Goal: Task Accomplishment & Management: Use online tool/utility

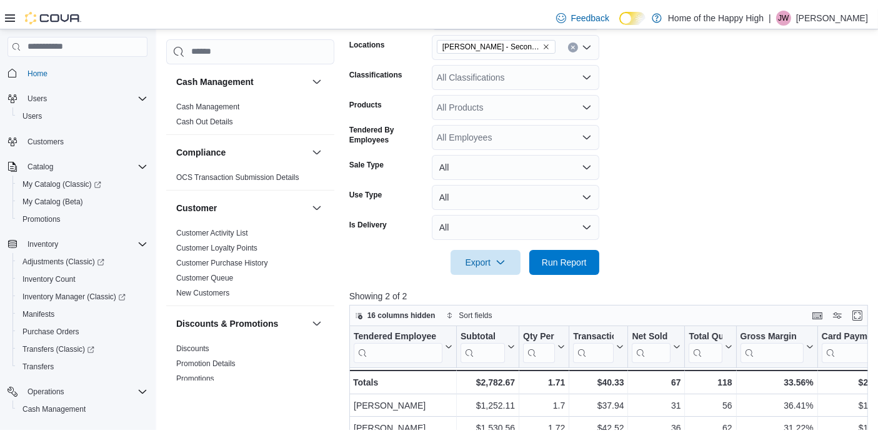
scroll to position [81, 0]
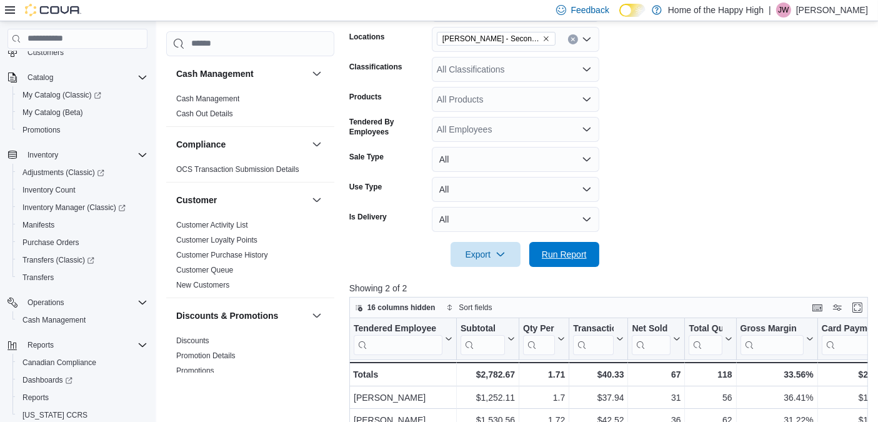
click at [573, 242] on div "Export Run Report" at bounding box center [474, 254] width 250 height 25
click at [579, 249] on span "Run Report" at bounding box center [564, 253] width 45 height 12
click at [578, 249] on span "Run Report" at bounding box center [564, 253] width 45 height 12
click at [588, 254] on span "Run Report" at bounding box center [564, 253] width 55 height 25
drag, startPoint x: 588, startPoint y: 254, endPoint x: 537, endPoint y: 234, distance: 55.6
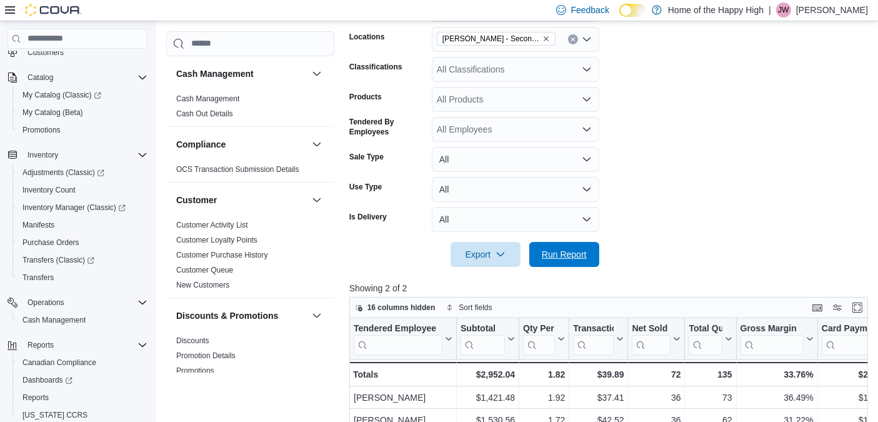
click at [537, 234] on form "Date Range Today Locations Warman - Second Ave - Prairie Records Classification…" at bounding box center [611, 124] width 524 height 285
drag, startPoint x: 541, startPoint y: 234, endPoint x: 545, endPoint y: 242, distance: 8.4
click at [545, 242] on form "Date Range Today Locations Warman - Second Ave - Prairie Records Classification…" at bounding box center [611, 124] width 524 height 285
click at [545, 242] on span "Run Report" at bounding box center [564, 253] width 55 height 25
click at [565, 261] on span "Run Report" at bounding box center [564, 253] width 55 height 25
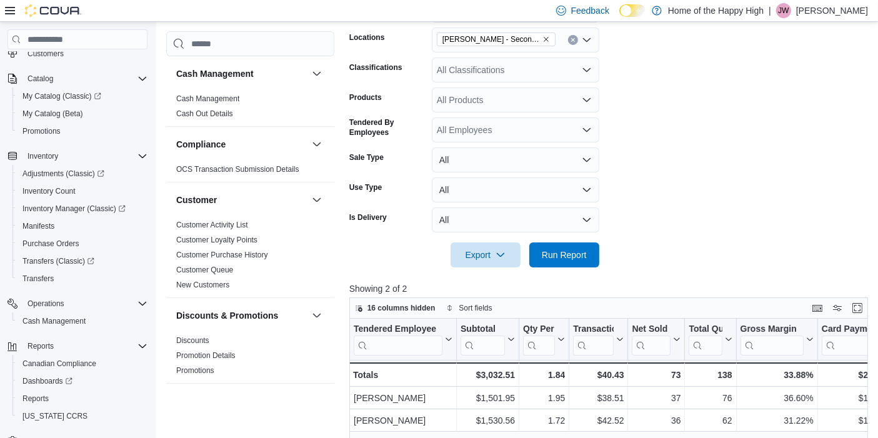
click at [835, 17] on p "Jacob Williams" at bounding box center [832, 10] width 72 height 15
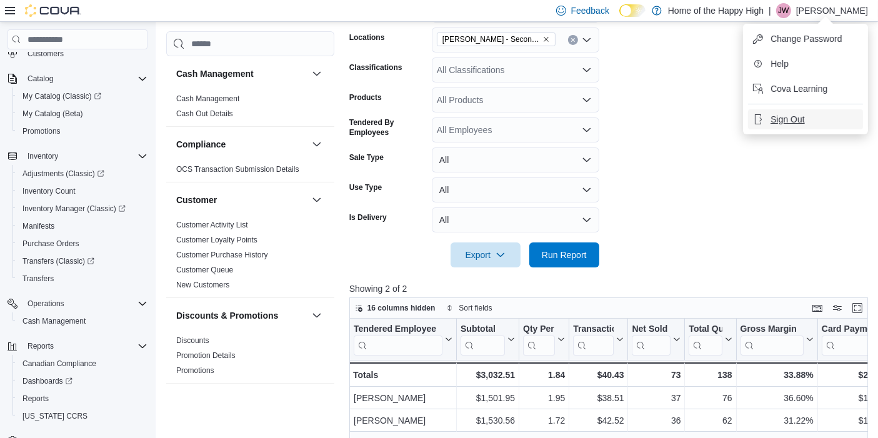
click at [786, 119] on span "Sign Out" at bounding box center [787, 119] width 34 height 12
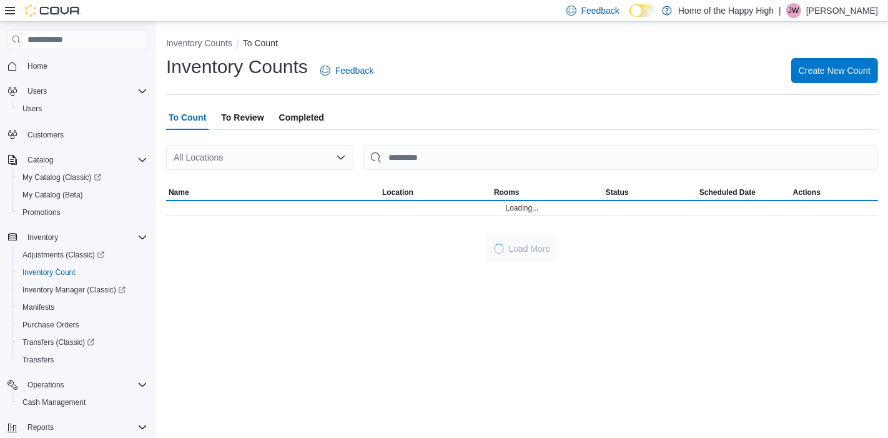
click at [799, 6] on span "JW" at bounding box center [793, 10] width 11 height 15
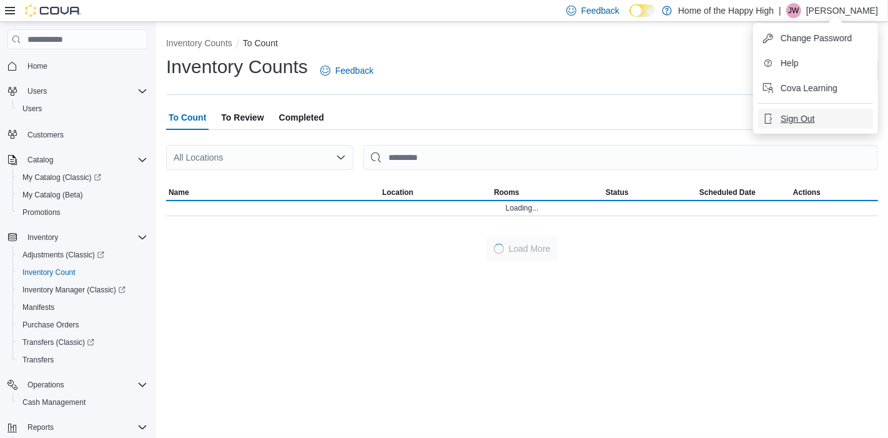
click at [798, 121] on span "Sign Out" at bounding box center [798, 118] width 34 height 12
